Goal: Find specific page/section: Find specific page/section

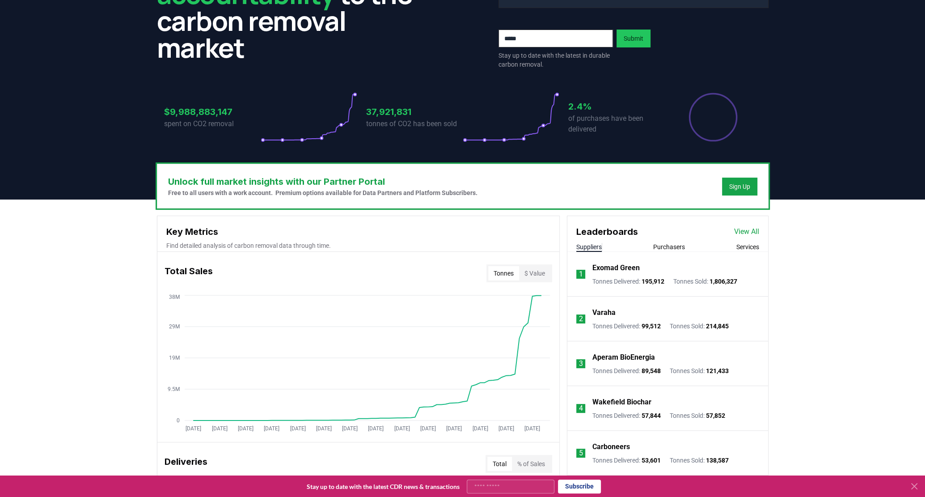
scroll to position [126, 0]
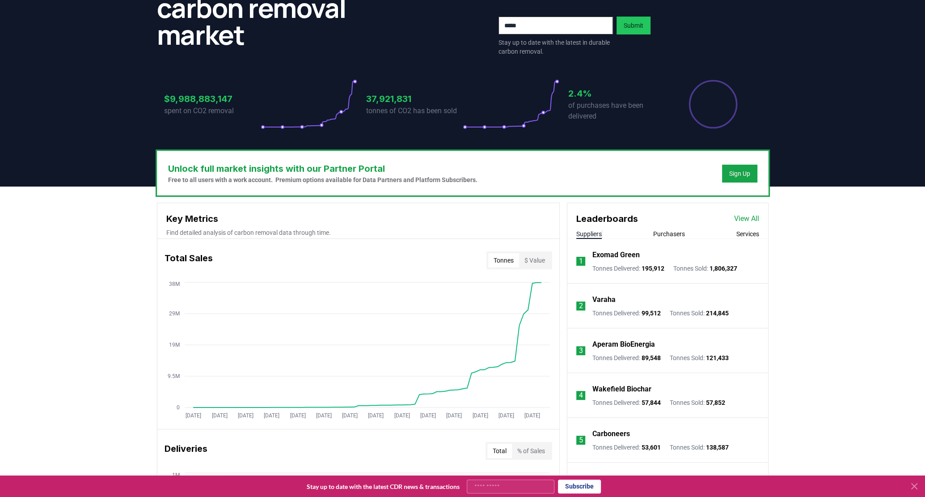
click at [749, 218] on link "View All" at bounding box center [746, 218] width 25 height 11
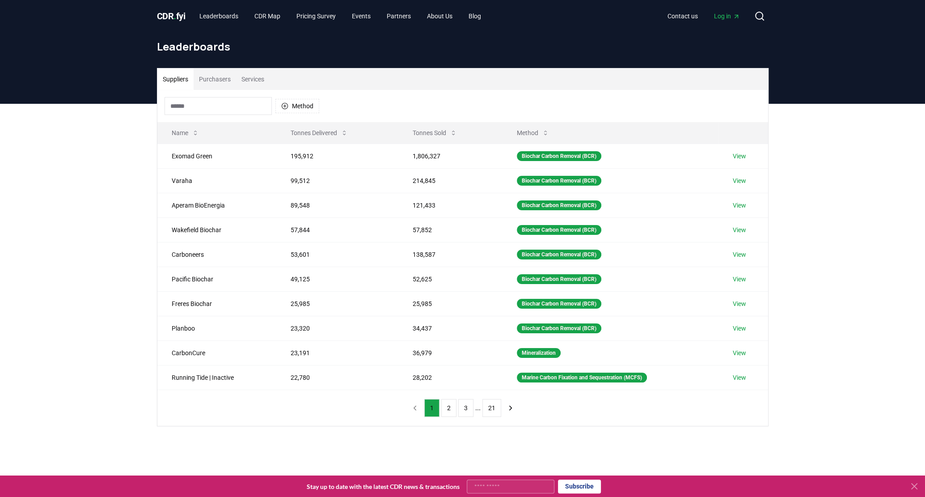
click at [186, 103] on input at bounding box center [218, 106] width 107 height 18
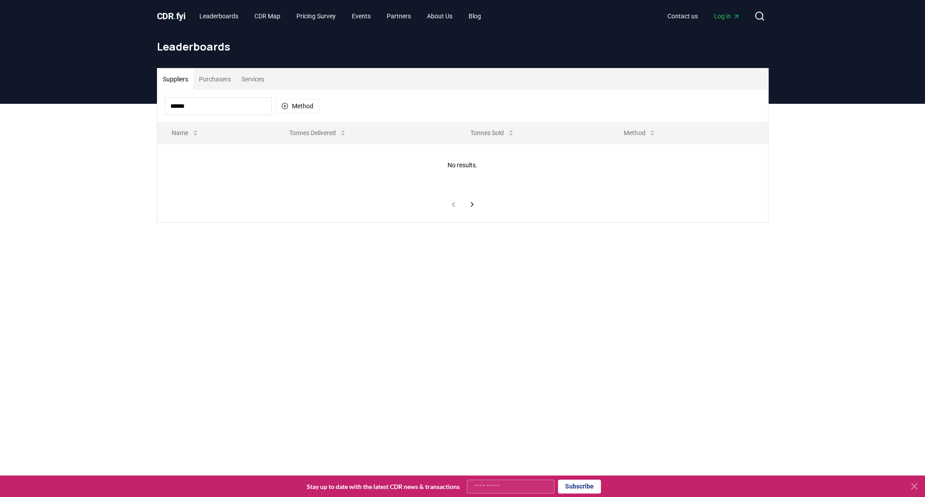
type input "******"
